Goal: Task Accomplishment & Management: Check status

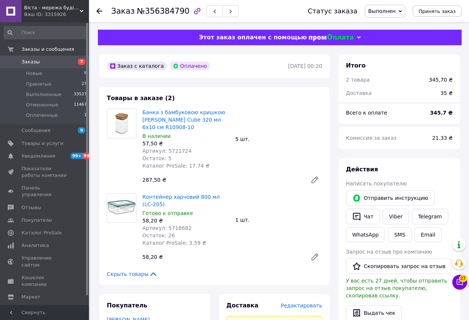
click at [46, 62] on span "Заказы" at bounding box center [44, 62] width 47 height 7
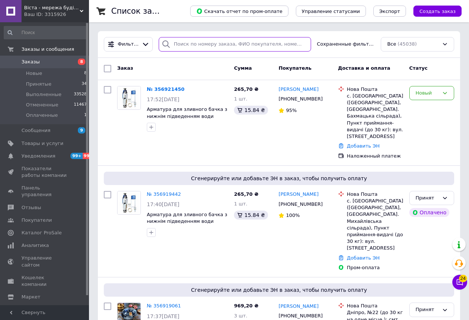
click at [183, 45] on input "search" at bounding box center [235, 44] width 152 height 14
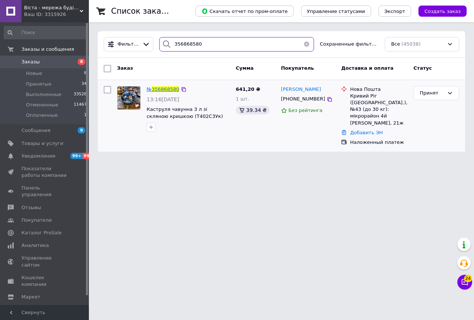
type input "356868580"
click at [165, 89] on span "356868580" at bounding box center [165, 89] width 27 height 6
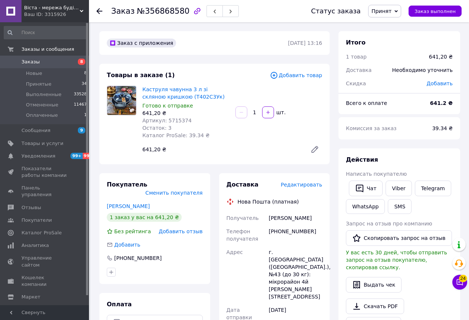
click at [69, 63] on span "8" at bounding box center [79, 62] width 20 height 7
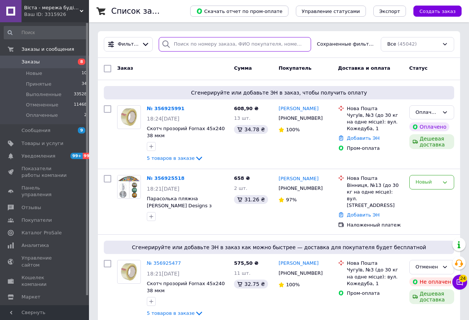
click at [175, 44] on input "search" at bounding box center [235, 44] width 152 height 14
